Goal: Find specific page/section: Find specific page/section

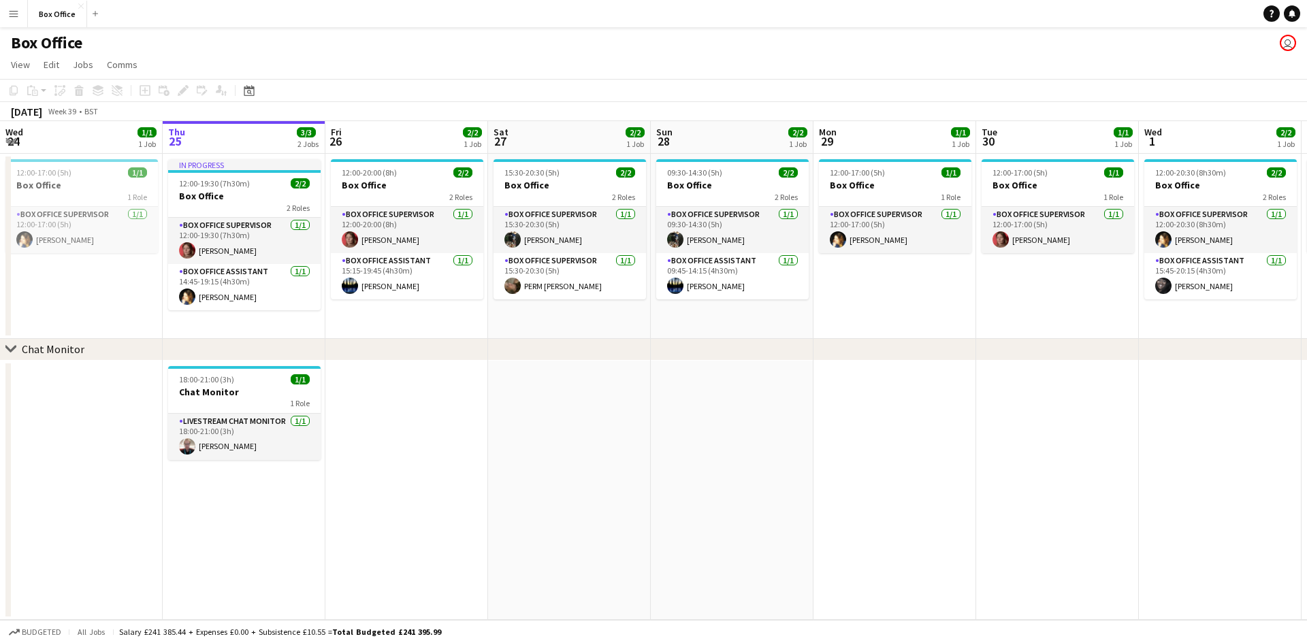
drag, startPoint x: 1028, startPoint y: 338, endPoint x: 450, endPoint y: 361, distance: 577.9
click at [368, 370] on div "chevron-right Chat Monitor Mon 22 1/1 1 Job Tue 23 1/1 1 Job Wed 24 1/1 1 Job T…" at bounding box center [653, 370] width 1307 height 499
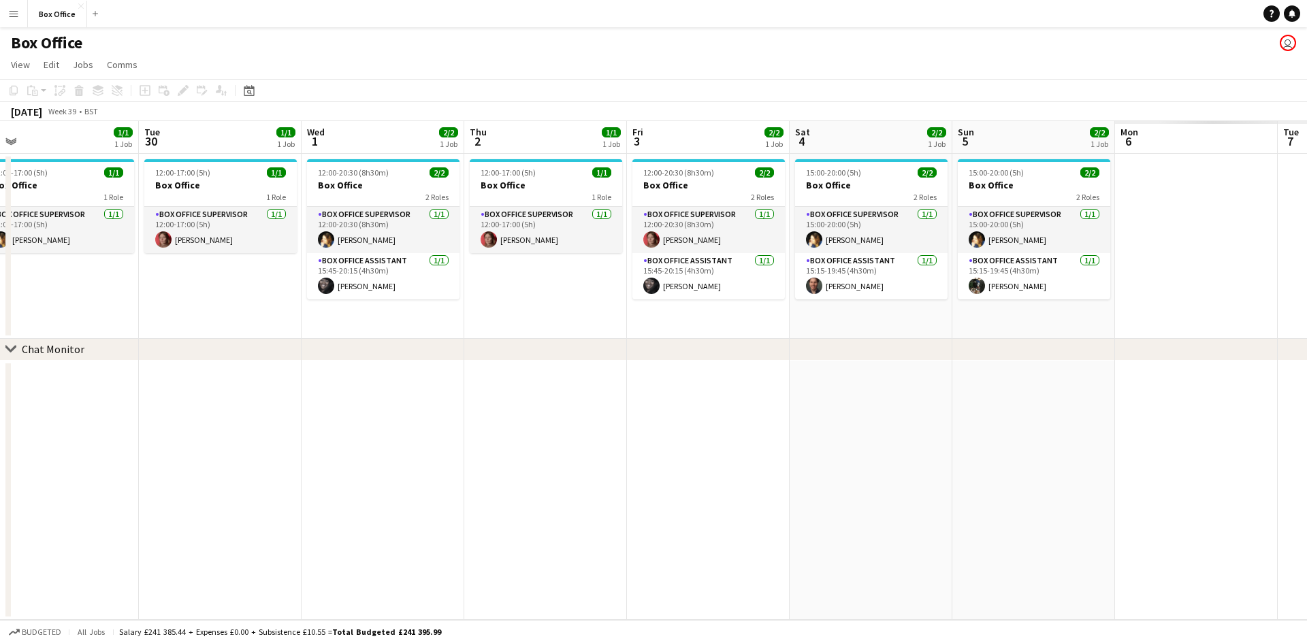
drag, startPoint x: 780, startPoint y: 436, endPoint x: 500, endPoint y: 412, distance: 280.9
click at [467, 427] on app-calendar-viewport "Thu 25 3/3 2 Jobs Fri 26 2/2 1 Job Sat 27 2/2 1 Job Sun 28 2/2 1 Job Mon 29 1/1…" at bounding box center [653, 370] width 1307 height 499
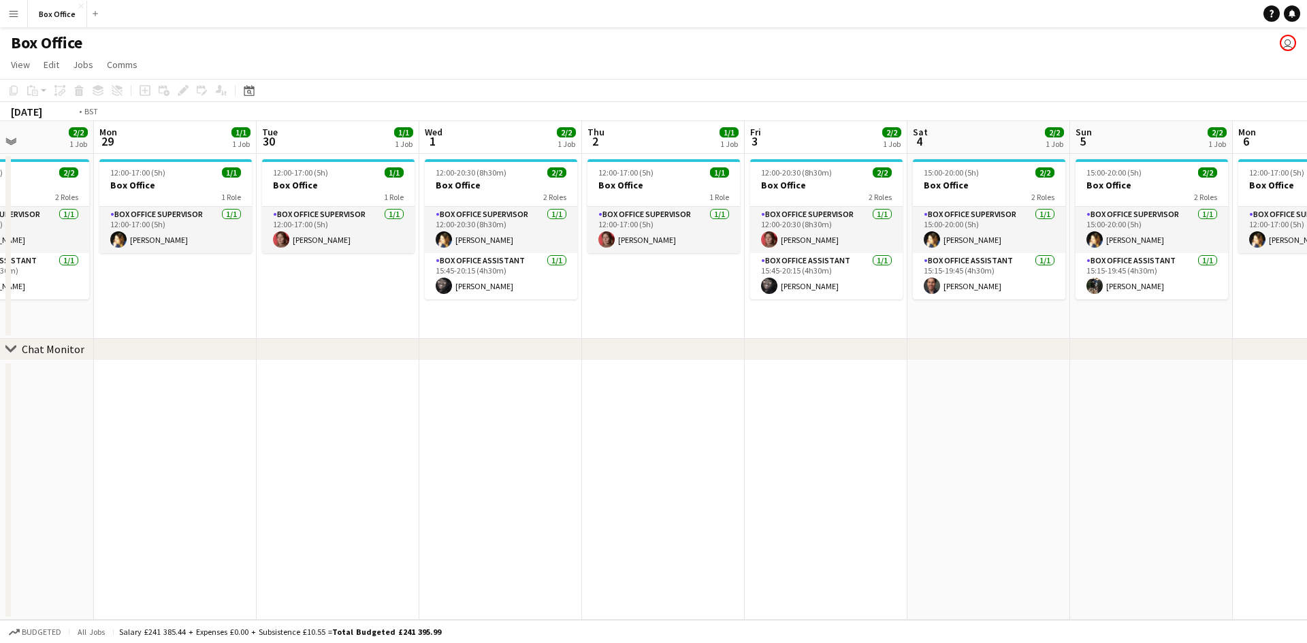
drag, startPoint x: 1082, startPoint y: 414, endPoint x: 520, endPoint y: 415, distance: 562.5
click at [520, 415] on app-calendar-viewport "Thu 25 3/3 2 Jobs Fri 26 2/2 1 Job Sat 27 2/2 1 Job Sun 28 2/2 1 Job Mon 29 1/1…" at bounding box center [653, 370] width 1307 height 499
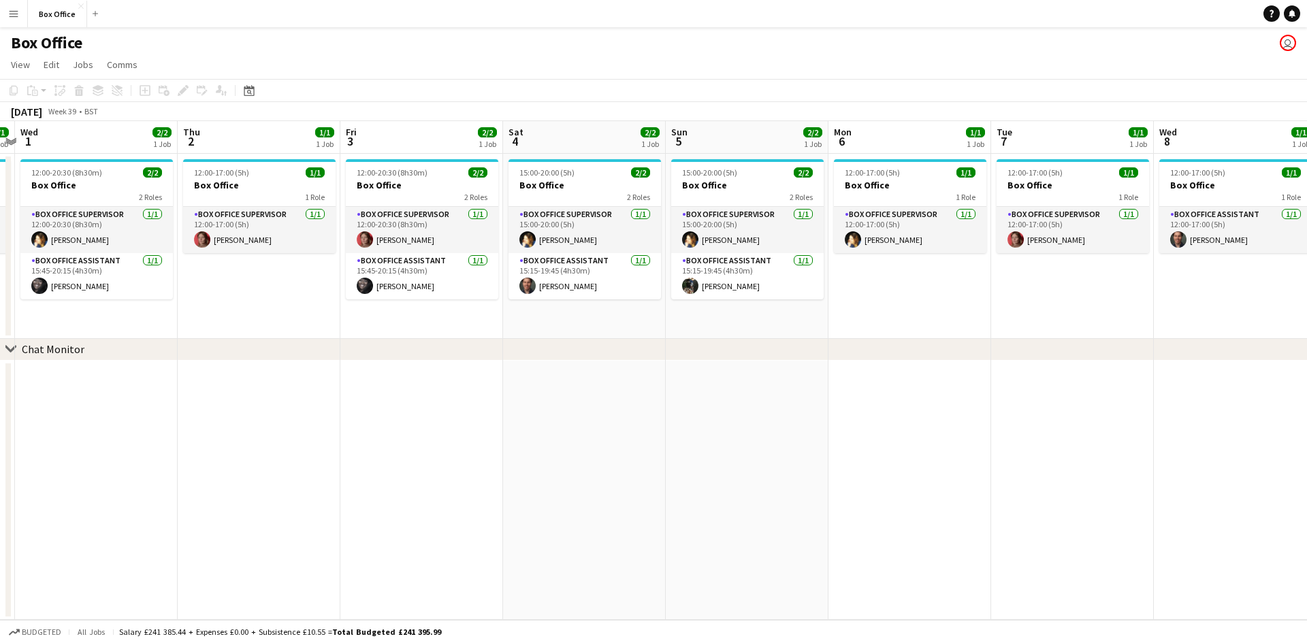
click at [758, 400] on div "chevron-right Chat Monitor Sat 27 2/2 1 Job Sun 28 2/2 1 Job Mon 29 1/1 1 Job T…" at bounding box center [653, 370] width 1307 height 499
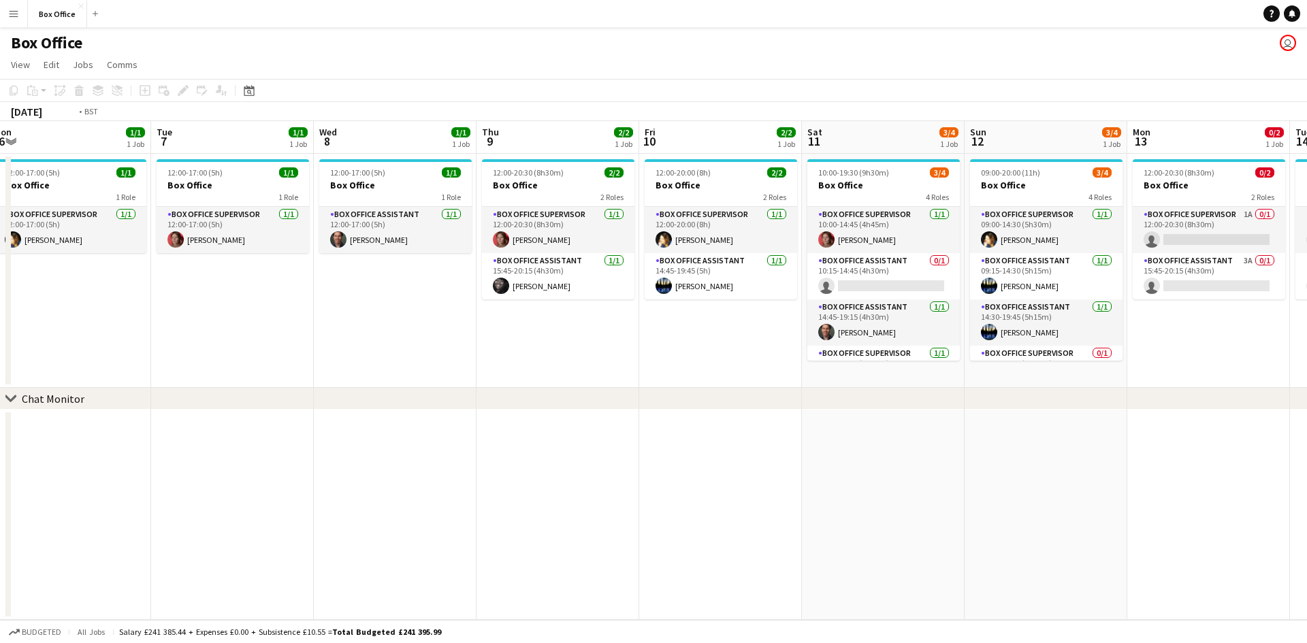
scroll to position [0, 396]
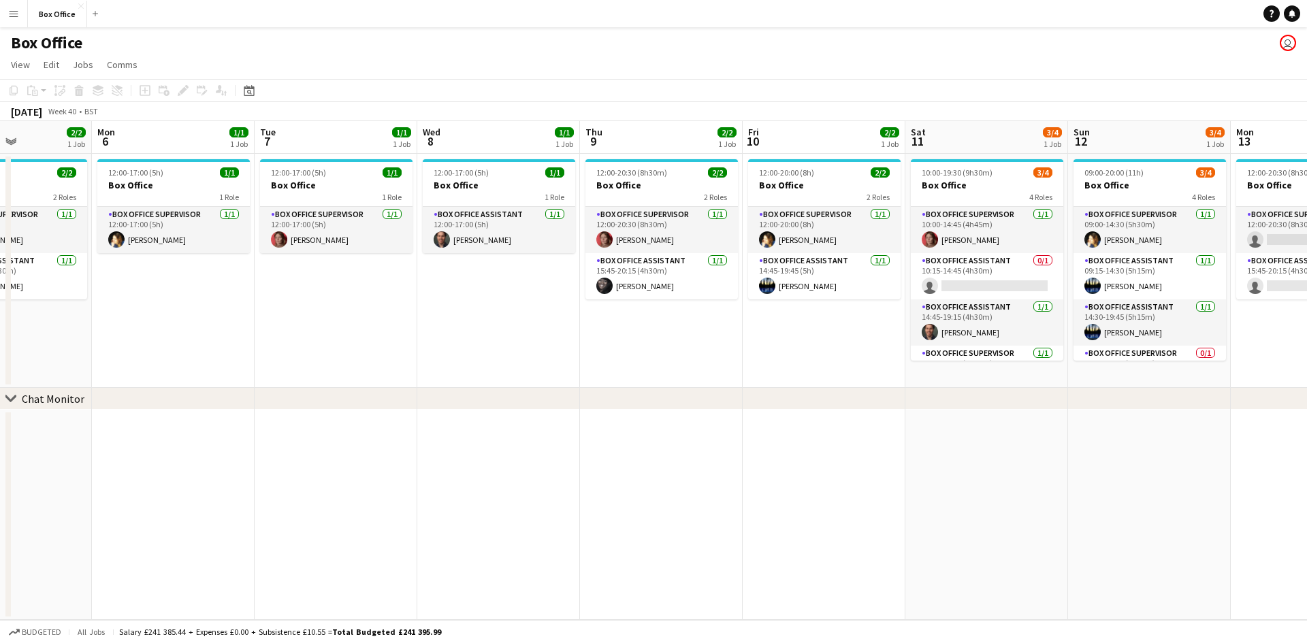
drag, startPoint x: 991, startPoint y: 367, endPoint x: 785, endPoint y: 390, distance: 207.5
click at [785, 390] on div "chevron-right Chat Monitor Fri 3 2/2 1 Job Sat 4 2/2 1 Job Sun 5 2/2 1 Job Mon …" at bounding box center [653, 370] width 1307 height 499
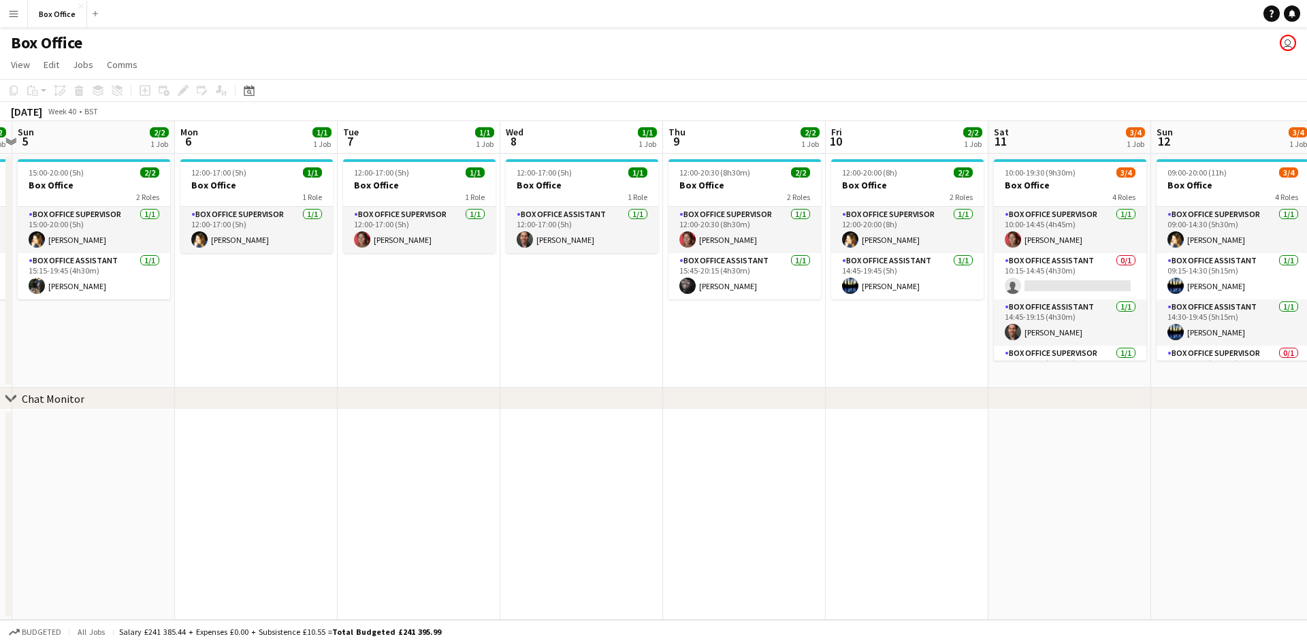
scroll to position [0, 306]
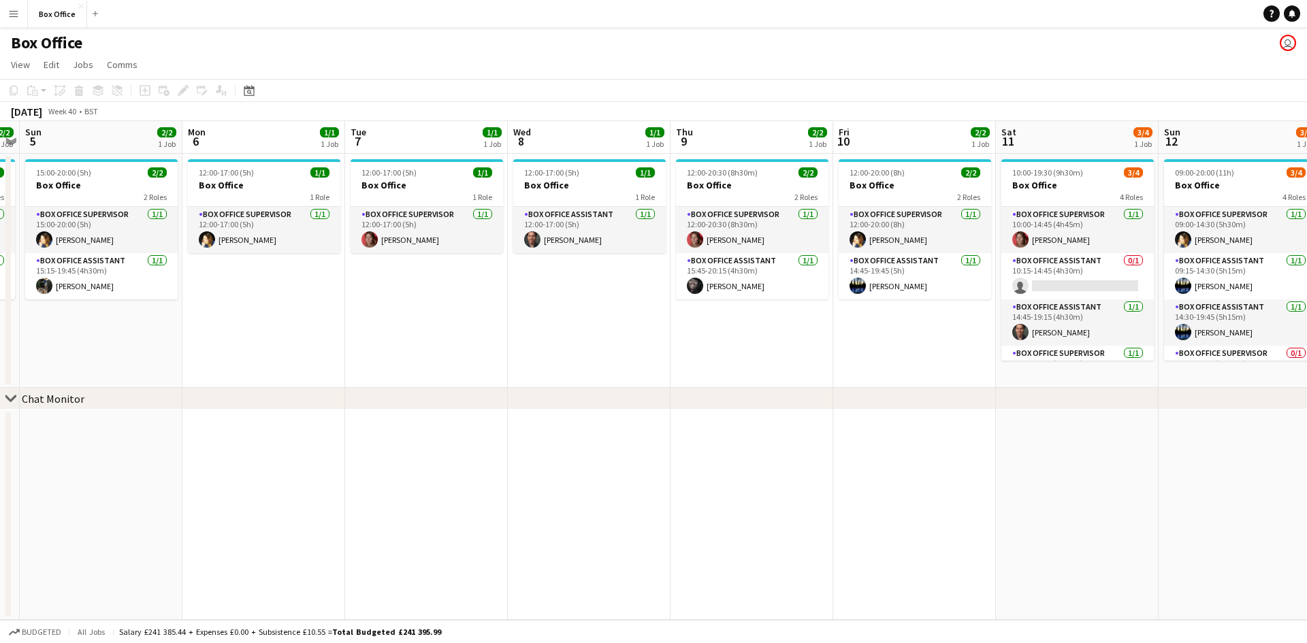
drag, startPoint x: 495, startPoint y: 494, endPoint x: 586, endPoint y: 491, distance: 90.6
click at [586, 491] on app-calendar-viewport "Fri 3 2/2 1 Job Sat 4 2/2 1 Job Sun 5 2/2 1 Job Mon 6 1/1 1 Job Tue 7 1/1 1 Job…" at bounding box center [653, 370] width 1307 height 499
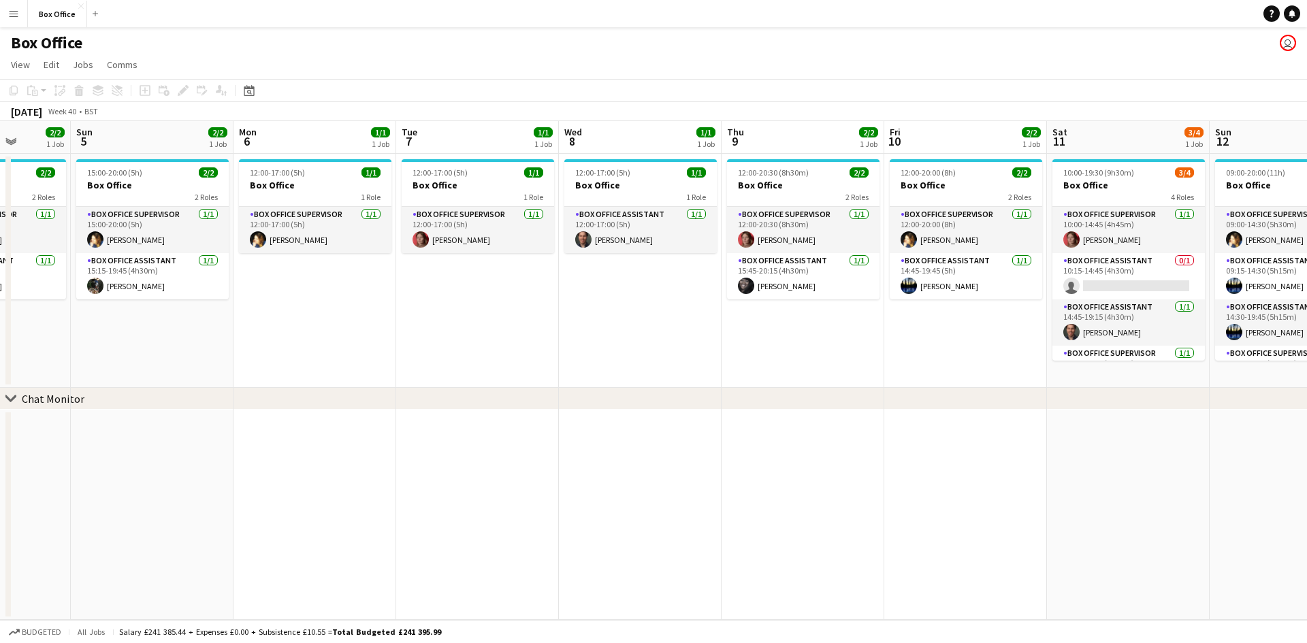
scroll to position [0, 382]
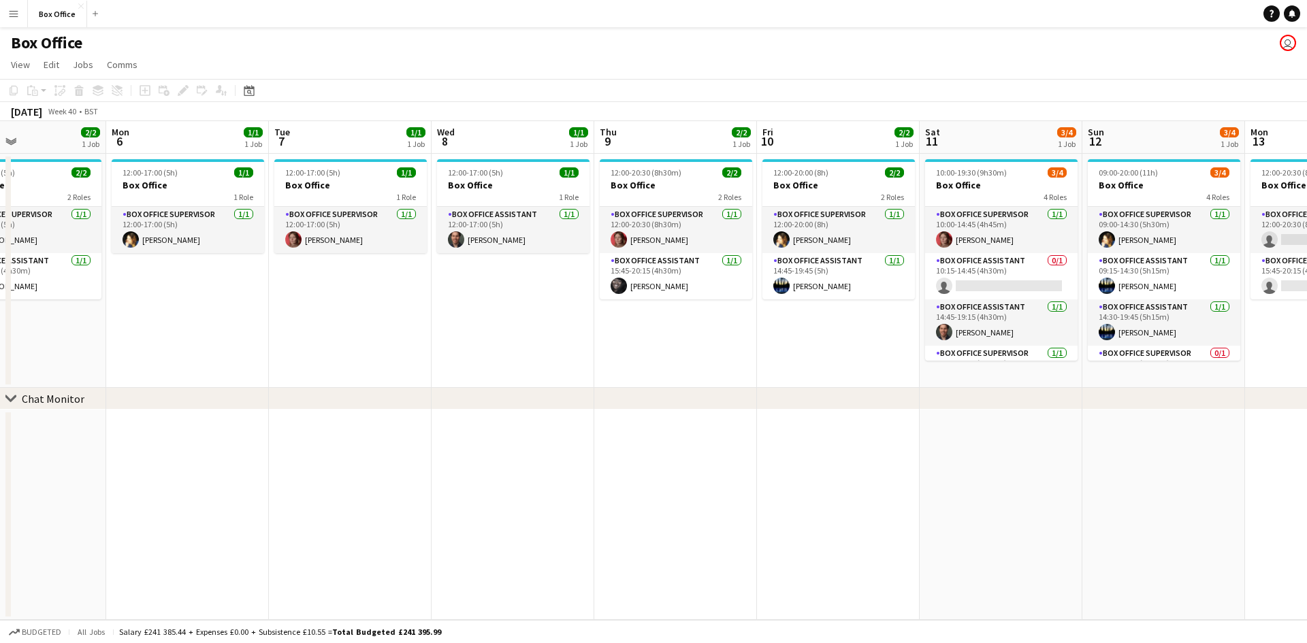
drag, startPoint x: 308, startPoint y: 308, endPoint x: 232, endPoint y: 289, distance: 78.5
click at [232, 289] on app-calendar-viewport "Fri 3 2/2 1 Job Sat 4 2/2 1 Job Sun 5 2/2 1 Job Mon 6 1/1 1 Job Tue 7 1/1 1 Job…" at bounding box center [653, 370] width 1307 height 499
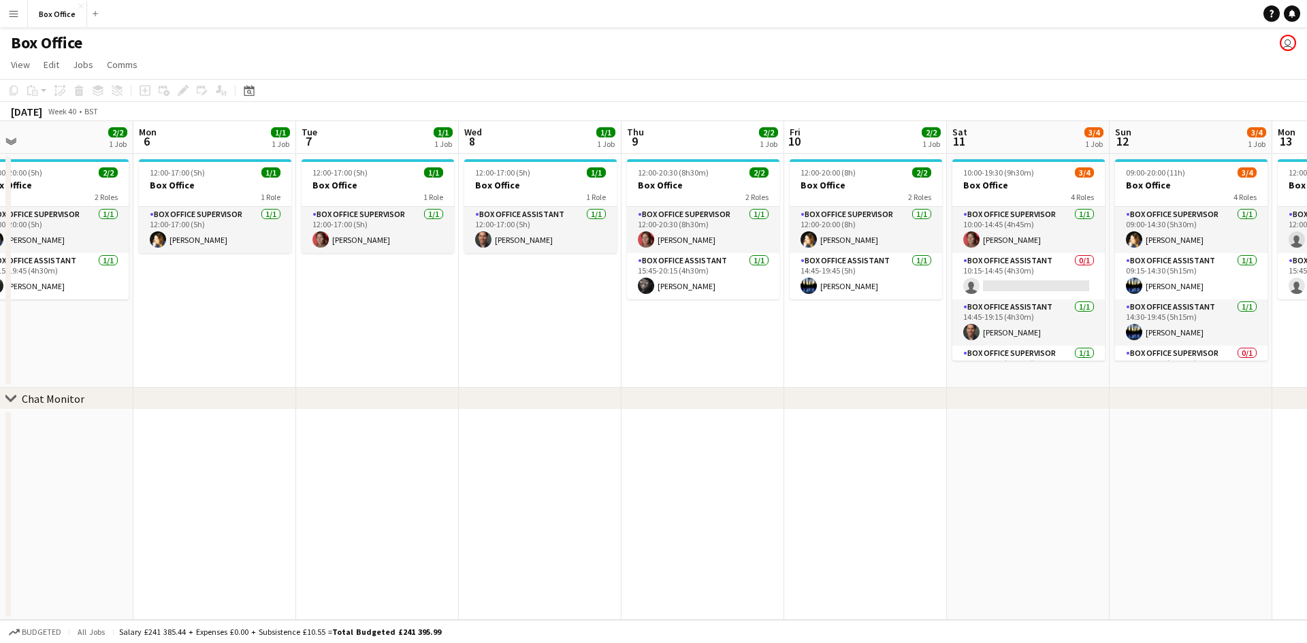
scroll to position [0, 351]
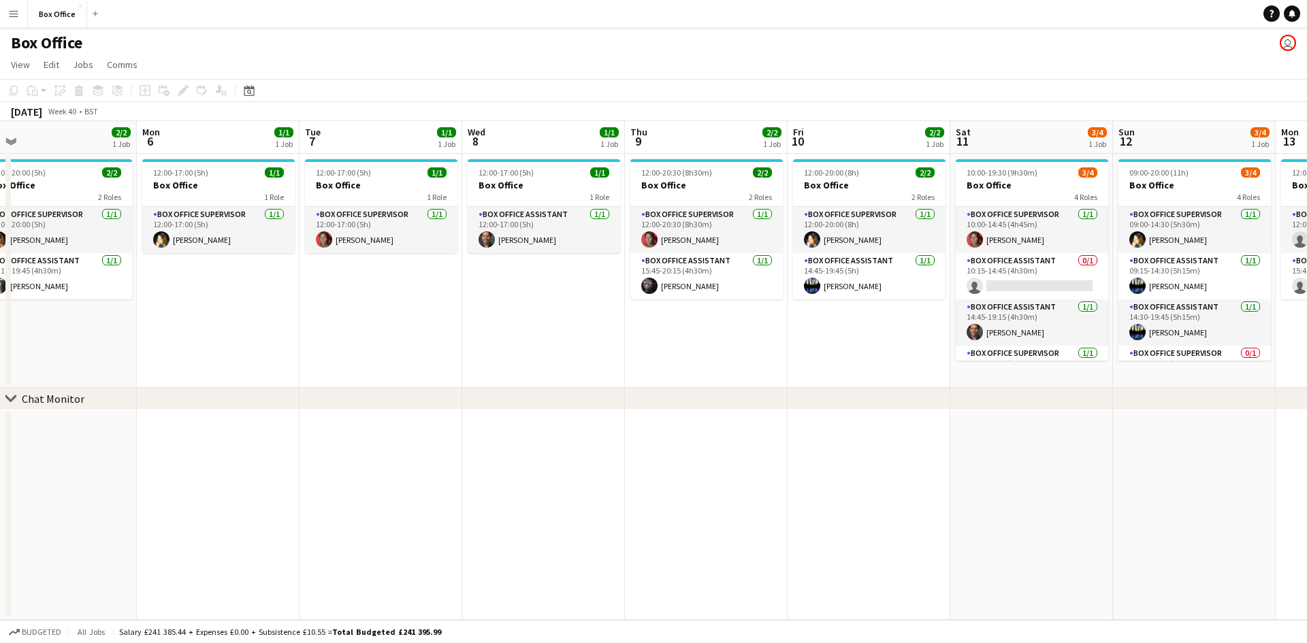
drag, startPoint x: 528, startPoint y: 349, endPoint x: 559, endPoint y: 350, distance: 30.7
click at [559, 350] on app-calendar-viewport "Fri 3 2/2 1 Job Sat 4 2/2 1 Job Sun 5 2/2 1 Job Mon 6 1/1 1 Job Tue 7 1/1 1 Job…" at bounding box center [653, 370] width 1307 height 499
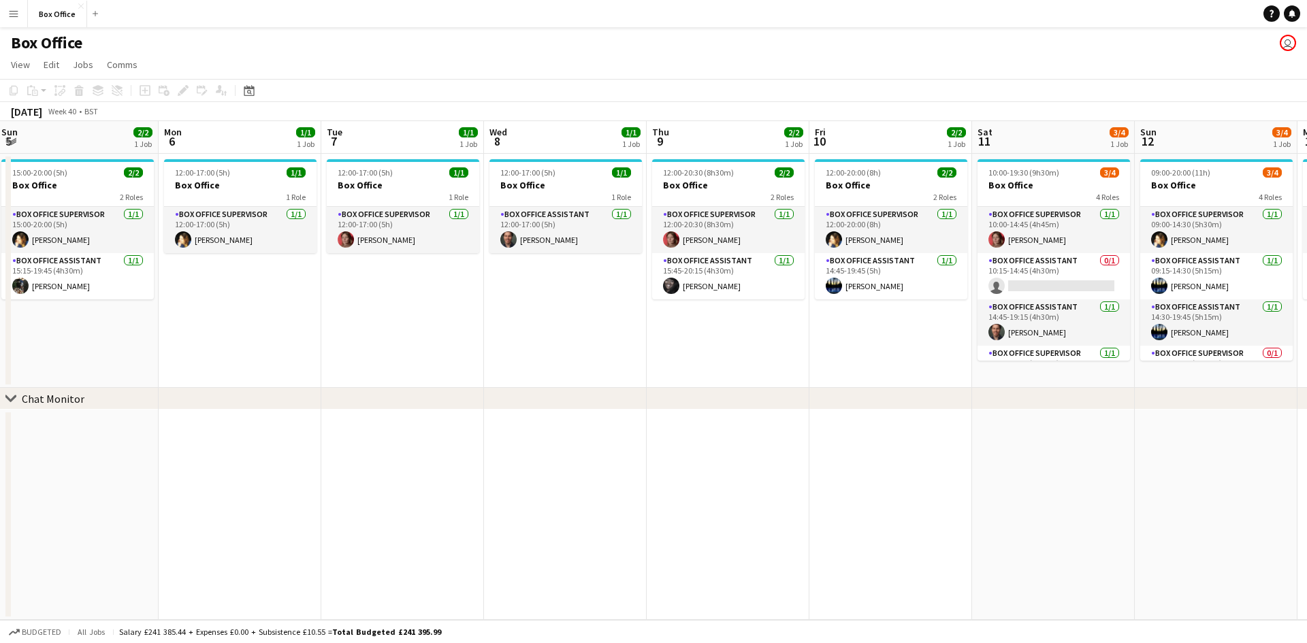
drag, startPoint x: 860, startPoint y: 479, endPoint x: 883, endPoint y: 475, distance: 22.7
click at [883, 475] on app-calendar-viewport "Fri 3 2/2 1 Job Sat 4 2/2 1 Job Sun 5 2/2 1 Job Mon 6 1/1 1 Job Tue 7 1/1 1 Job…" at bounding box center [653, 370] width 1307 height 499
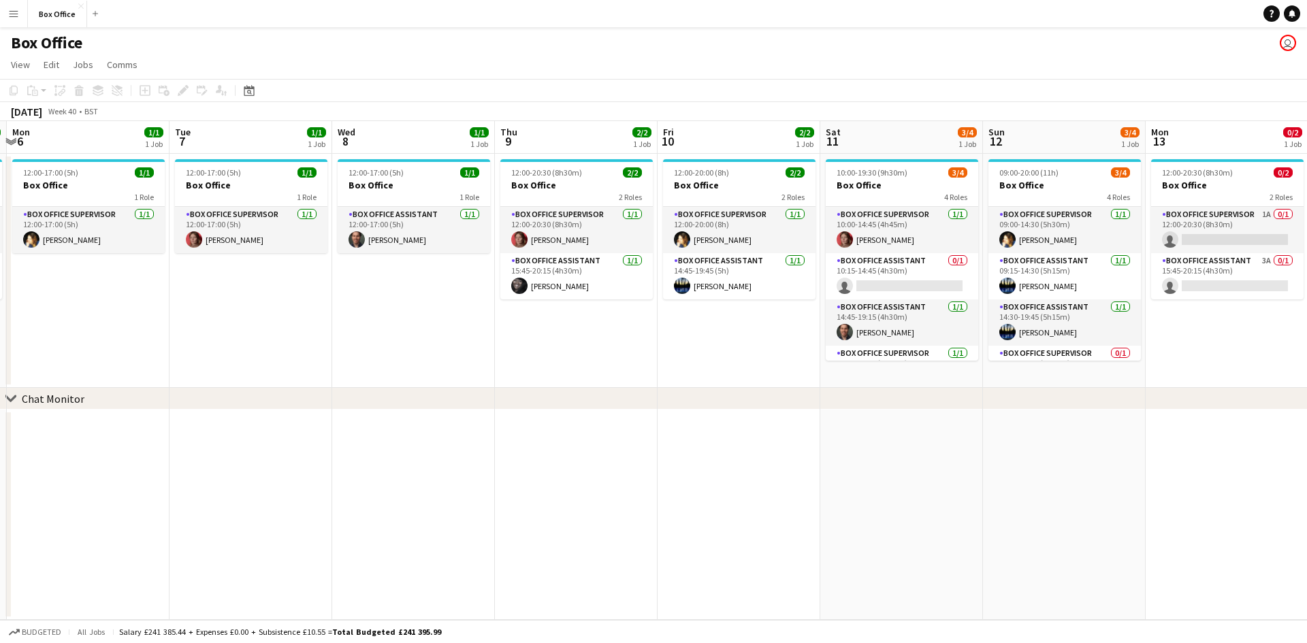
scroll to position [0, 482]
drag, startPoint x: 569, startPoint y: 372, endPoint x: 435, endPoint y: 351, distance: 135.7
click at [435, 351] on app-calendar-viewport "Fri 3 2/2 1 Job Sat 4 2/2 1 Job Sun 5 2/2 1 Job Mon 6 1/1 1 Job Tue 7 1/1 1 Job…" at bounding box center [653, 370] width 1307 height 499
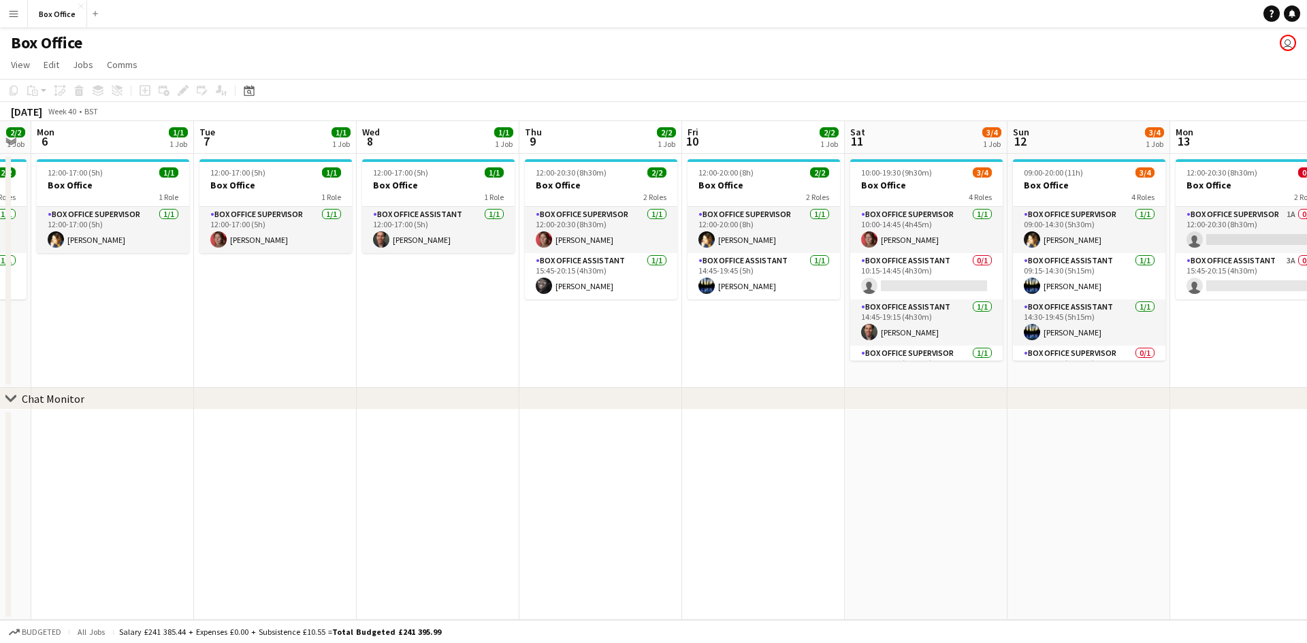
scroll to position [0, 415]
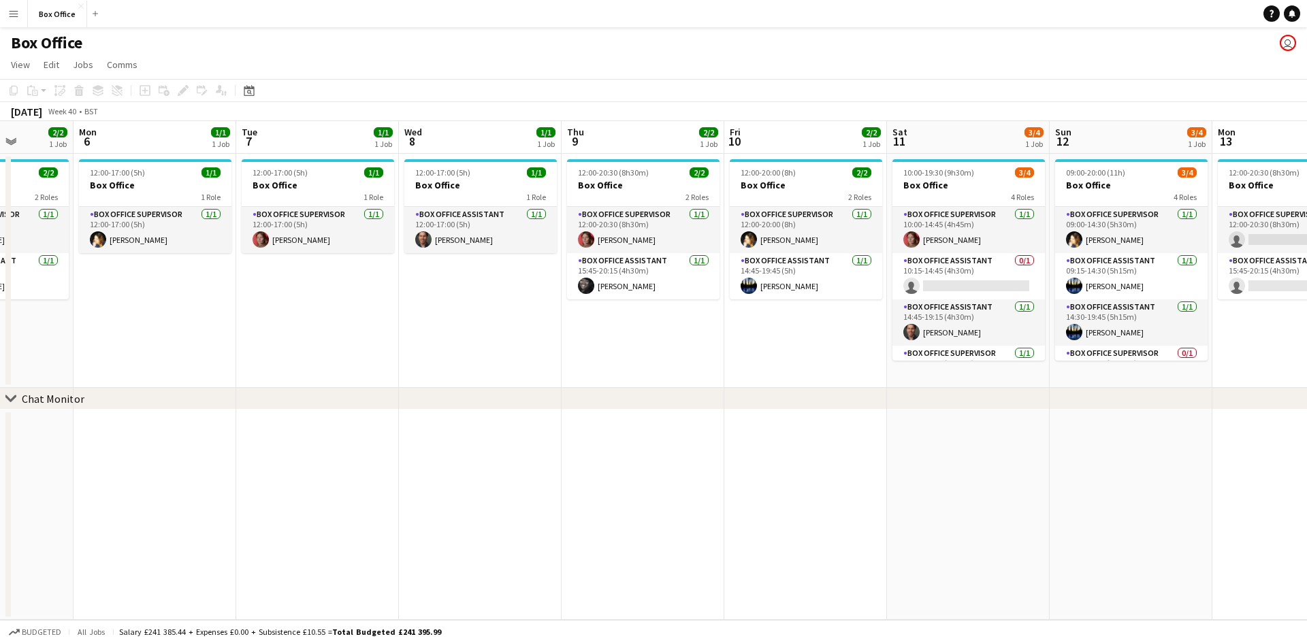
drag, startPoint x: 582, startPoint y: 448, endPoint x: 547, endPoint y: 308, distance: 143.8
click at [649, 439] on app-calendar-viewport "Fri 3 2/2 1 Job Sat 4 2/2 1 Job Sun 5 2/2 1 Job Mon 6 1/1 1 Job Tue 7 1/1 1 Job…" at bounding box center [653, 370] width 1307 height 499
drag, startPoint x: 306, startPoint y: 385, endPoint x: 911, endPoint y: 353, distance: 605.5
click at [910, 354] on app-calendar-viewport "Fri 3 2/2 1 Job Sat 4 2/2 1 Job Sun 5 2/2 1 Job Mon 6 1/1 1 Job Tue 7 1/1 1 Job…" at bounding box center [653, 370] width 1307 height 499
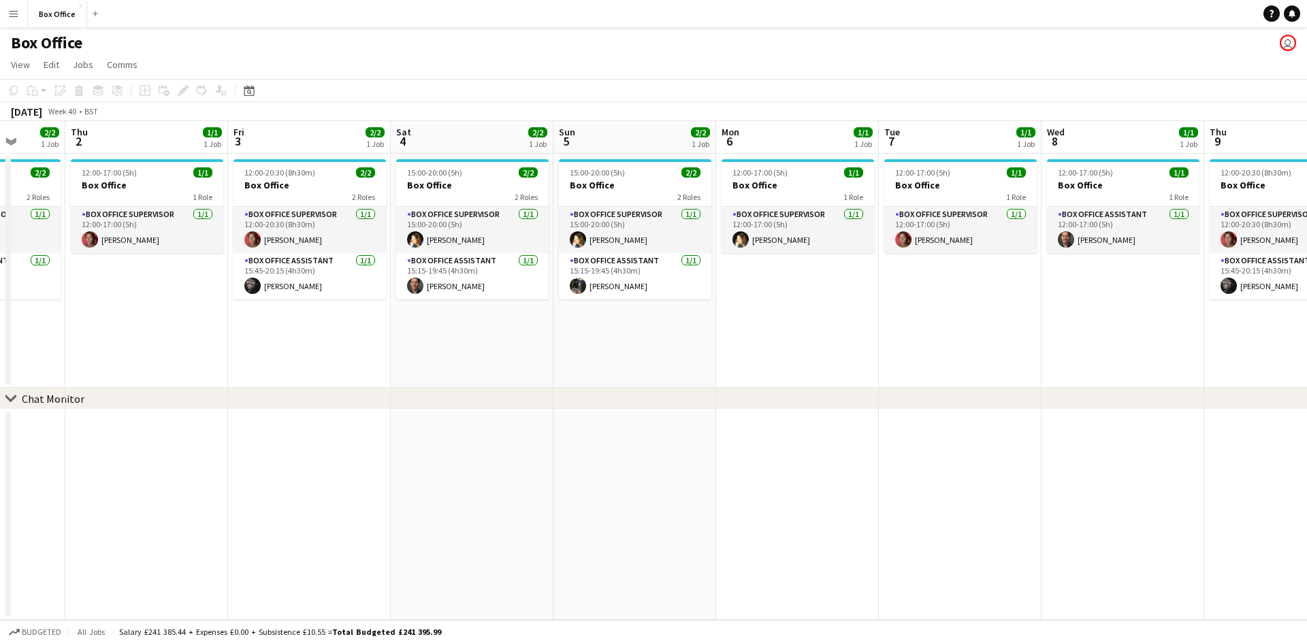
drag, startPoint x: 322, startPoint y: 413, endPoint x: 497, endPoint y: 406, distance: 175.2
click at [699, 381] on app-calendar-viewport "Mon 29 1/1 1 Job Tue 30 1/1 1 Job Wed 1 2/2 1 Job Thu 2 1/1 1 Job Fri 3 2/2 1 J…" at bounding box center [653, 370] width 1307 height 499
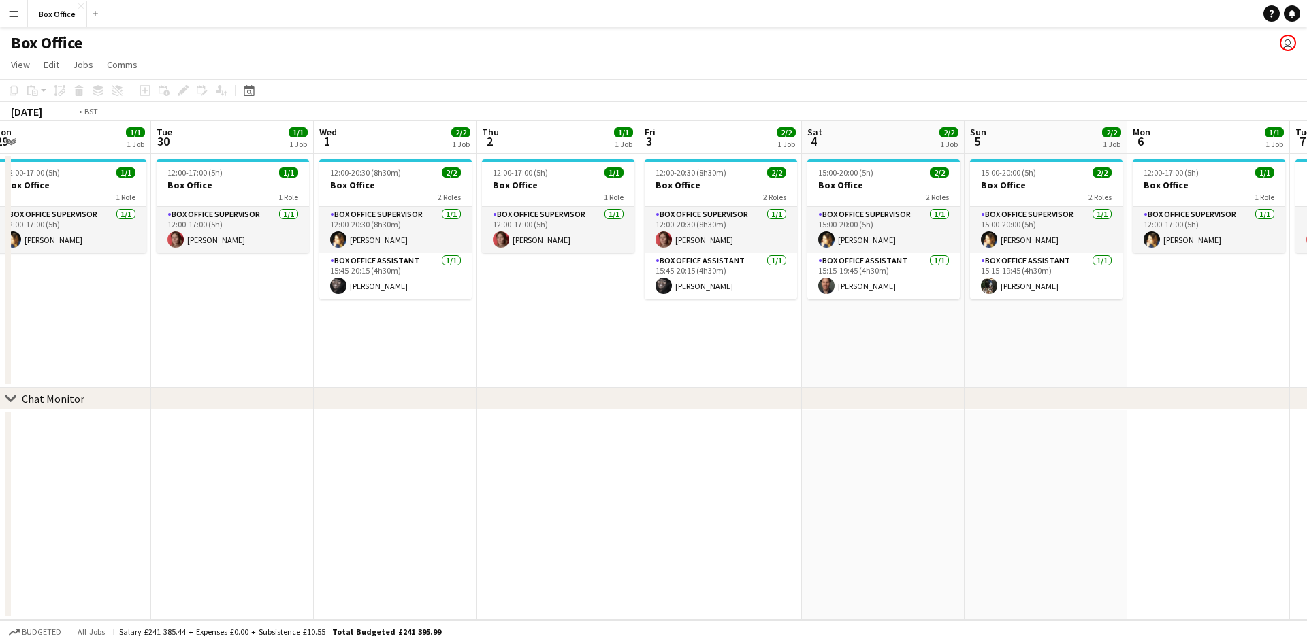
drag, startPoint x: 240, startPoint y: 414, endPoint x: 597, endPoint y: 375, distance: 359.0
click at [597, 375] on app-calendar-viewport "Sat 27 2/2 1 Job Sun 28 2/2 1 Job Mon 29 1/1 1 Job Tue 30 1/1 1 Job Wed 1 2/2 1…" at bounding box center [653, 370] width 1307 height 499
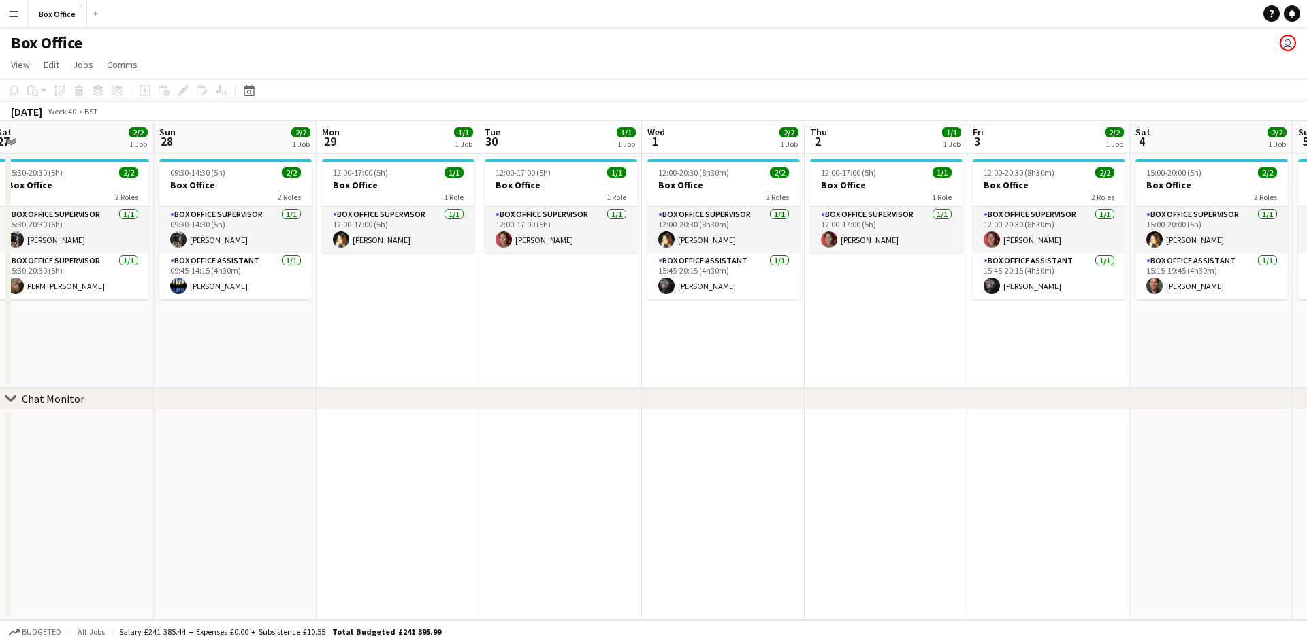
drag, startPoint x: 301, startPoint y: 398, endPoint x: 527, endPoint y: 394, distance: 226.1
click at [527, 394] on div "chevron-right Chat Monitor" at bounding box center [653, 399] width 1307 height 22
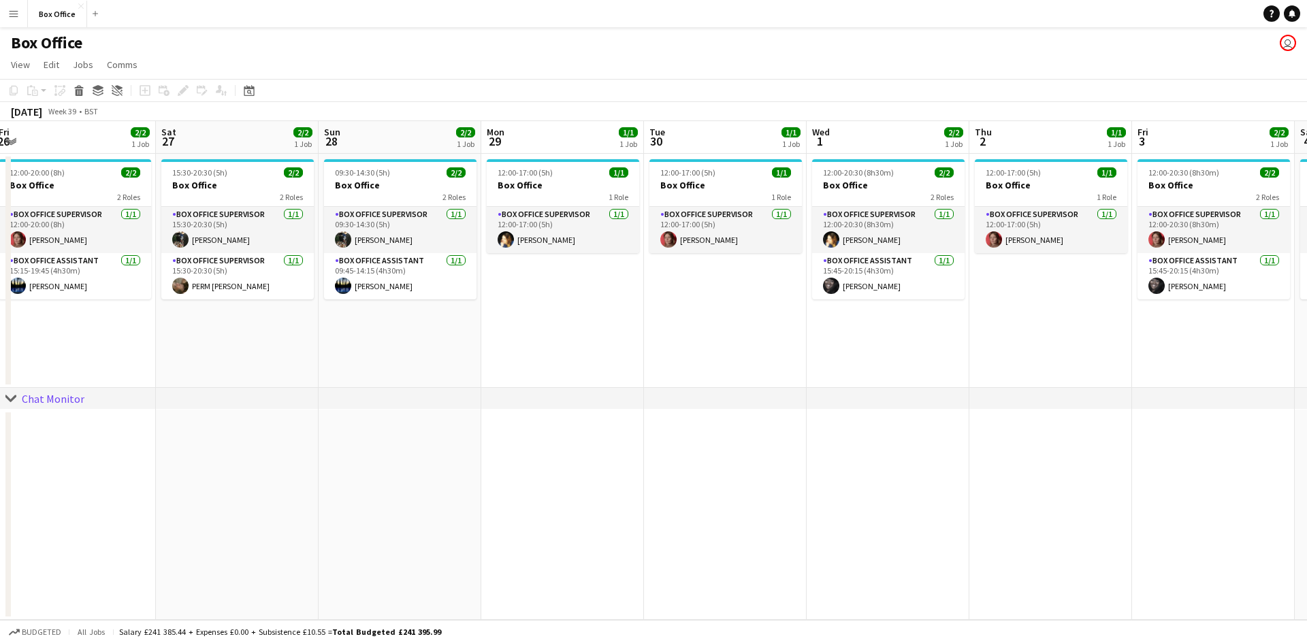
drag, startPoint x: 514, startPoint y: 354, endPoint x: 592, endPoint y: 343, distance: 78.5
click at [592, 343] on app-calendar-viewport "Wed 24 1/1 1 Job Thu 25 3/3 2 Jobs Fri 26 2/2 1 Job Sat 27 2/2 1 Job Sun 28 2/2…" at bounding box center [653, 370] width 1307 height 499
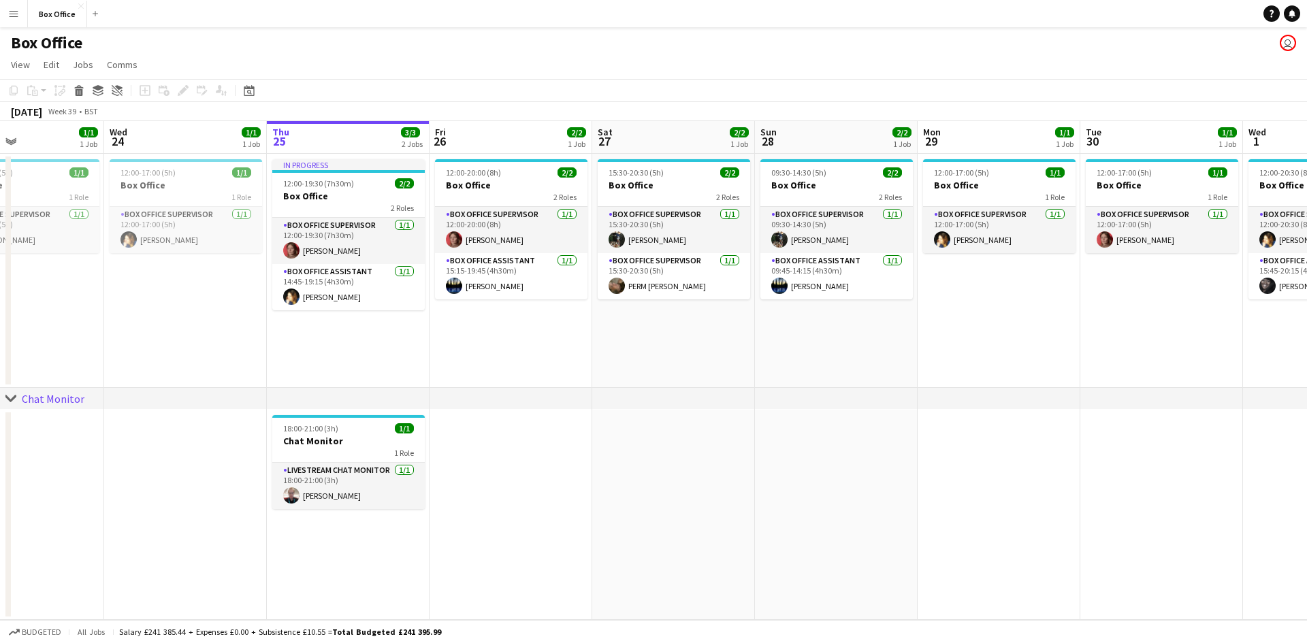
scroll to position [0, 417]
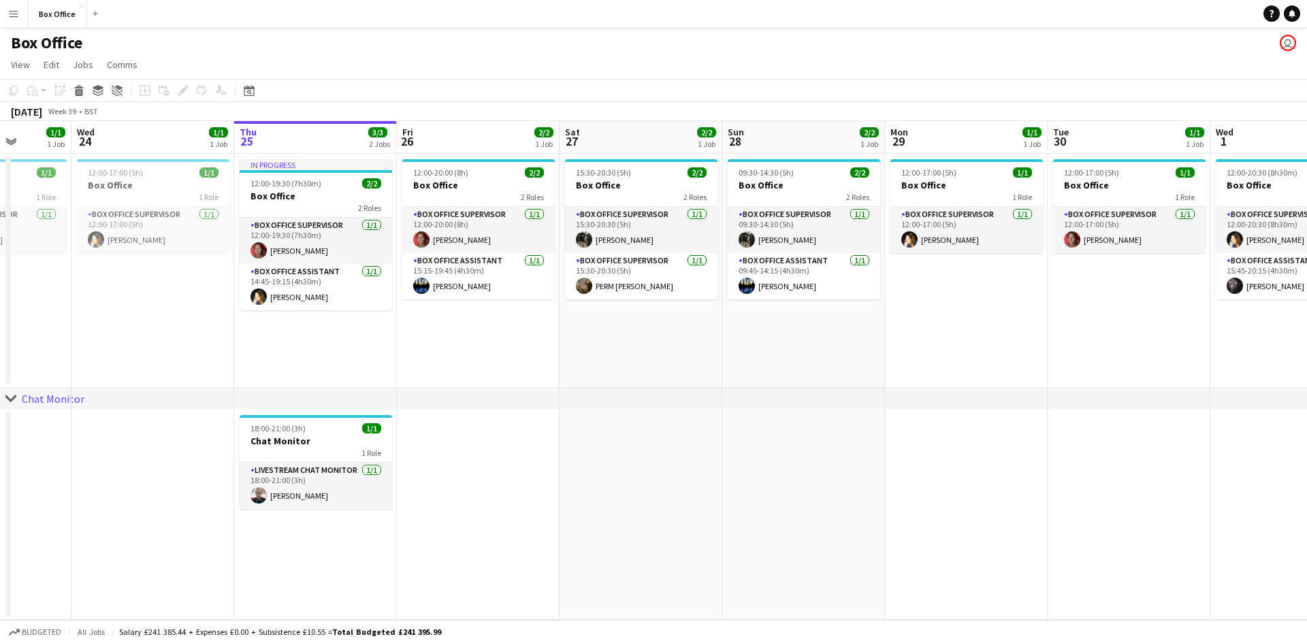
drag, startPoint x: 306, startPoint y: 365, endPoint x: 436, endPoint y: 365, distance: 130.1
click at [436, 365] on app-calendar-viewport "Sun 21 2/2 1 Job Mon 22 1/1 1 Job Tue 23 1/1 1 Job Wed 24 1/1 1 Job Thu 25 3/3 …" at bounding box center [653, 370] width 1307 height 499
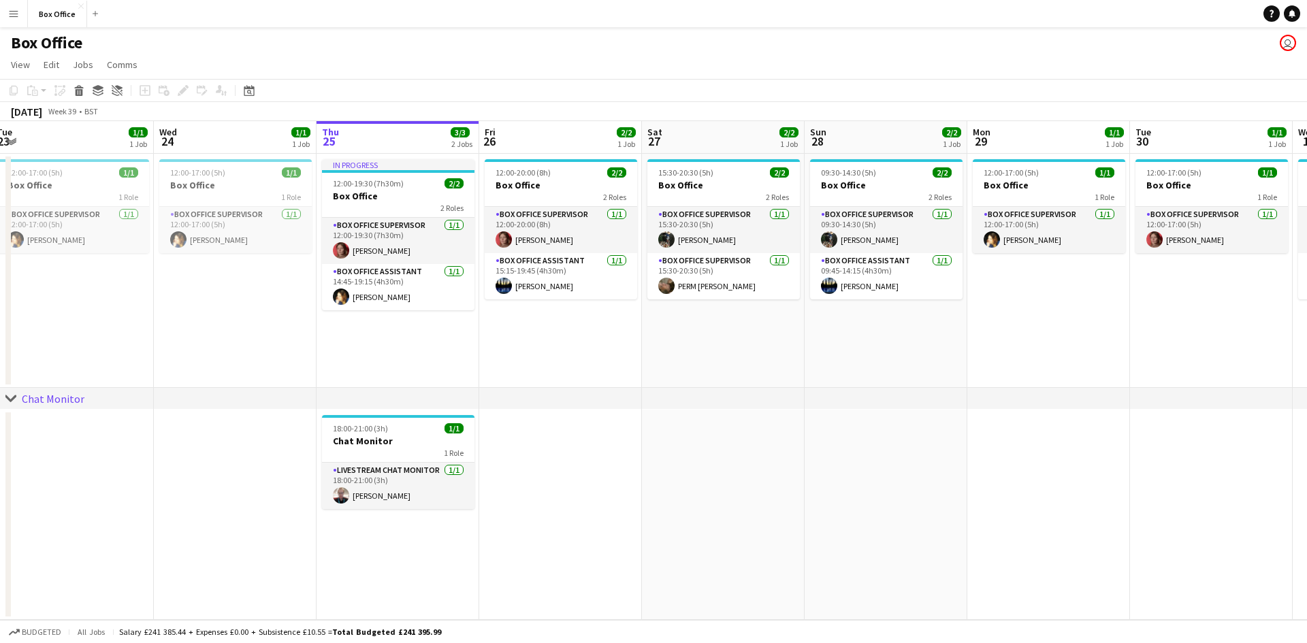
drag, startPoint x: 482, startPoint y: 440, endPoint x: 565, endPoint y: 426, distance: 83.5
click at [565, 426] on app-calendar-viewport "Sun 21 2/2 1 Job Mon 22 1/1 1 Job Tue 23 1/1 1 Job Wed 24 1/1 1 Job Thu 25 3/3 …" at bounding box center [653, 370] width 1307 height 499
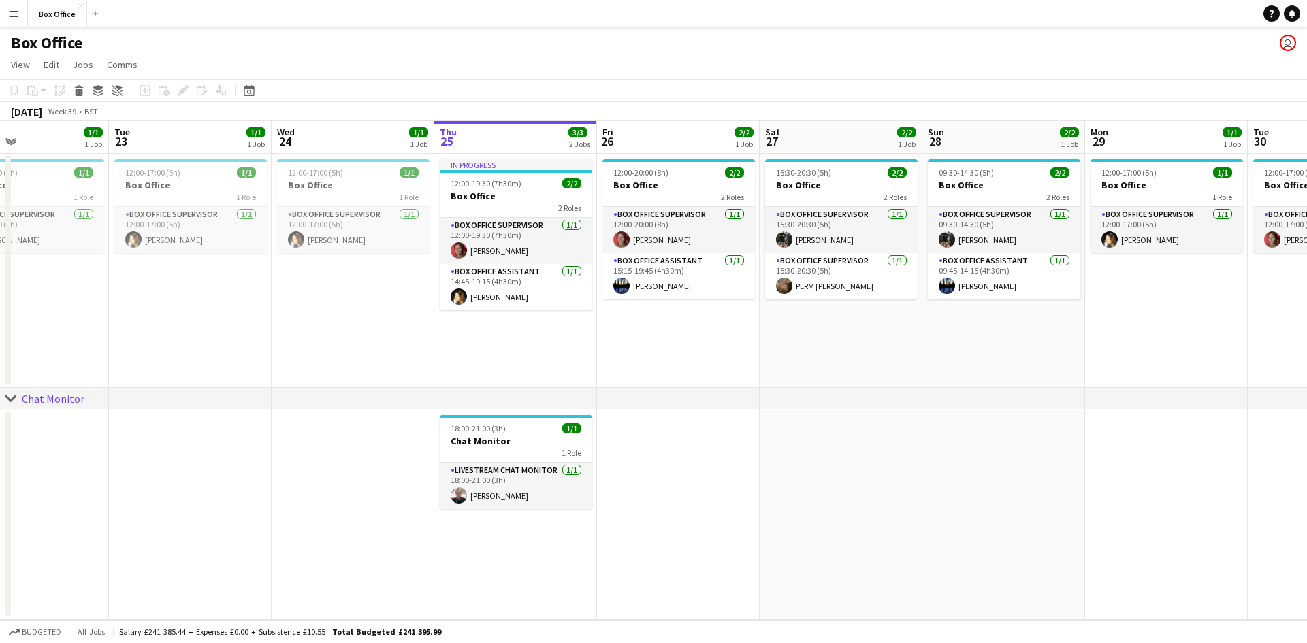
drag, startPoint x: 316, startPoint y: 357, endPoint x: 432, endPoint y: 340, distance: 117.0
click at [432, 340] on app-calendar-viewport "Sat 20 Sun 21 2/2 1 Job Mon 22 1/1 1 Job Tue 23 1/1 1 Job Wed 24 1/1 1 Job Thu …" at bounding box center [653, 370] width 1307 height 499
